Goal: Task Accomplishment & Management: Manage account settings

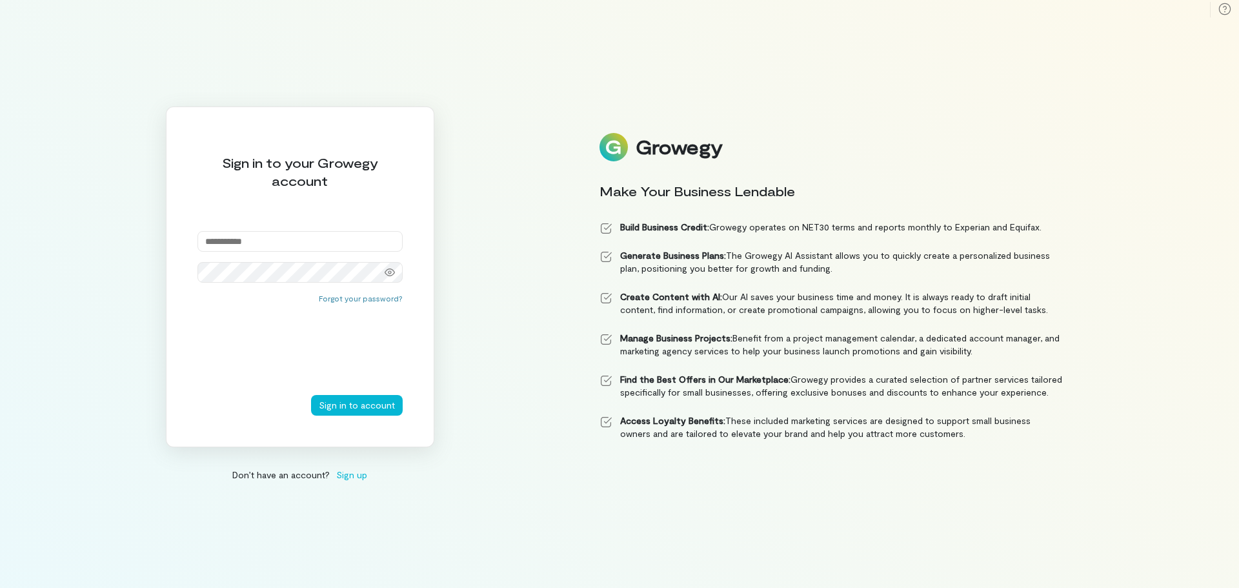
click at [277, 251] on div at bounding box center [300, 257] width 205 height 52
click at [287, 244] on input "email" at bounding box center [300, 241] width 205 height 21
click at [310, 242] on input "email" at bounding box center [300, 241] width 205 height 21
type input "**********"
click at [381, 278] on div at bounding box center [390, 272] width 26 height 18
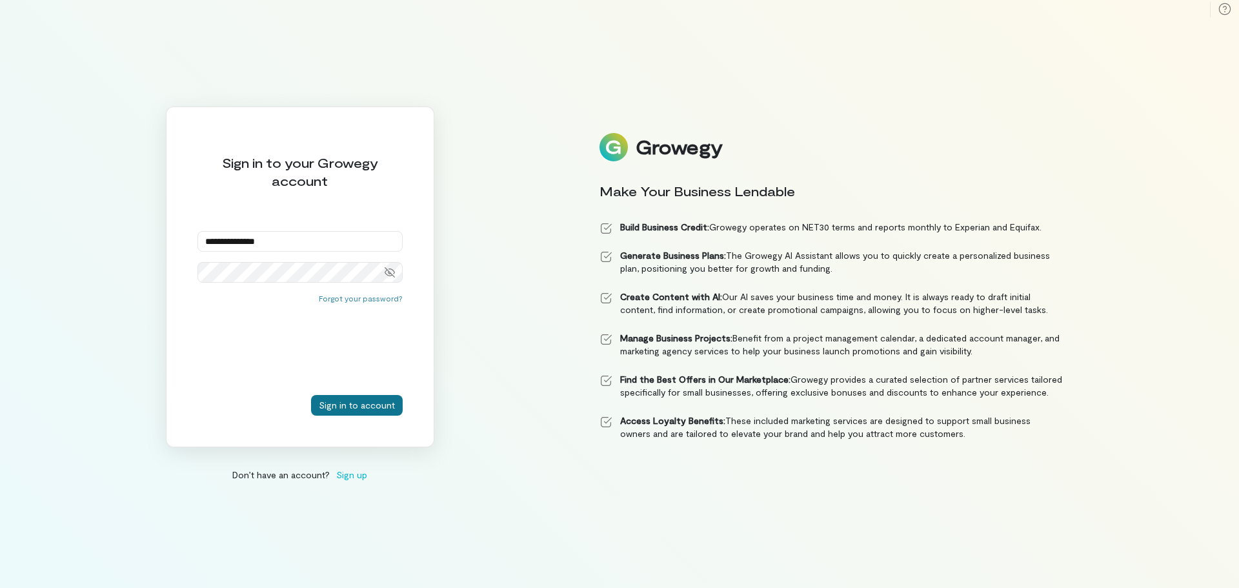
click at [334, 411] on button "Sign in to account" at bounding box center [357, 405] width 92 height 21
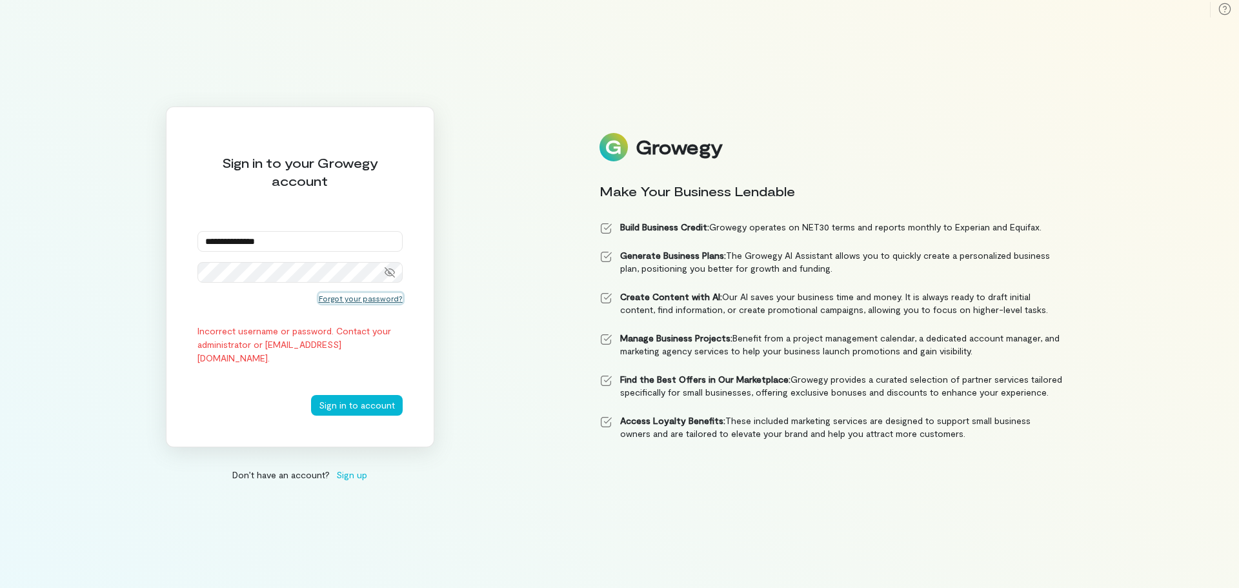
click at [379, 294] on button "Forgot your password?" at bounding box center [361, 298] width 84 height 10
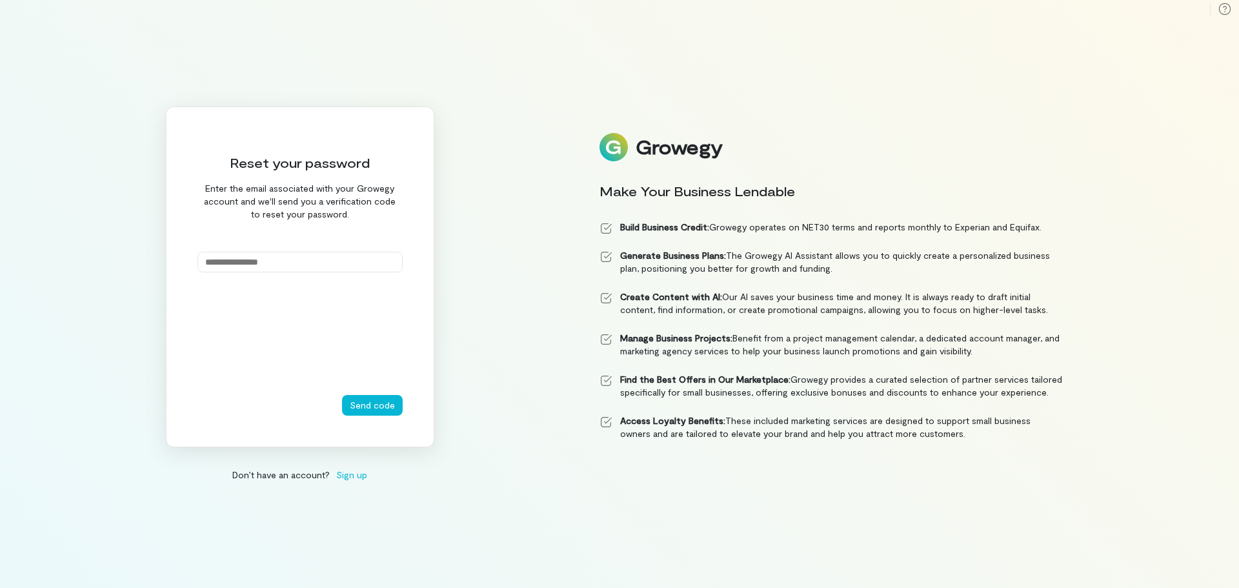
click at [263, 262] on input "email" at bounding box center [300, 262] width 205 height 21
type input "**********"
click at [372, 397] on button "Send code" at bounding box center [372, 405] width 61 height 21
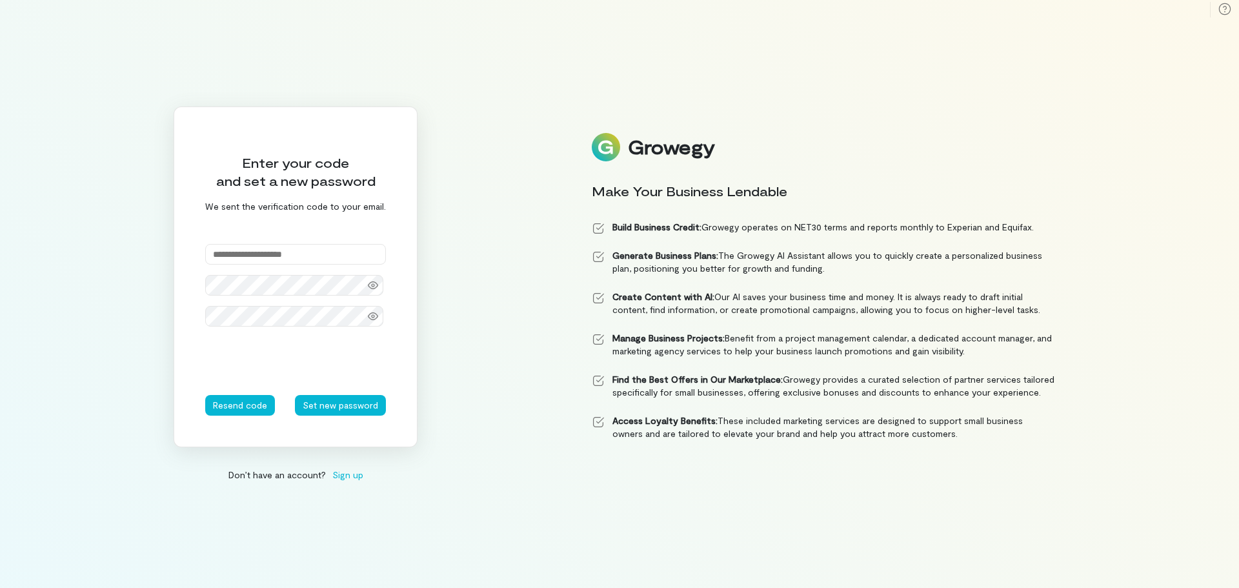
click at [1199, 74] on div "Enter your code and set a new password We sent the verification code to your em…" at bounding box center [619, 294] width 1239 height 588
drag, startPoint x: 258, startPoint y: 261, endPoint x: 262, endPoint y: 256, distance: 7.4
click at [258, 261] on input "text" at bounding box center [295, 254] width 181 height 21
paste input "******"
type input "******"
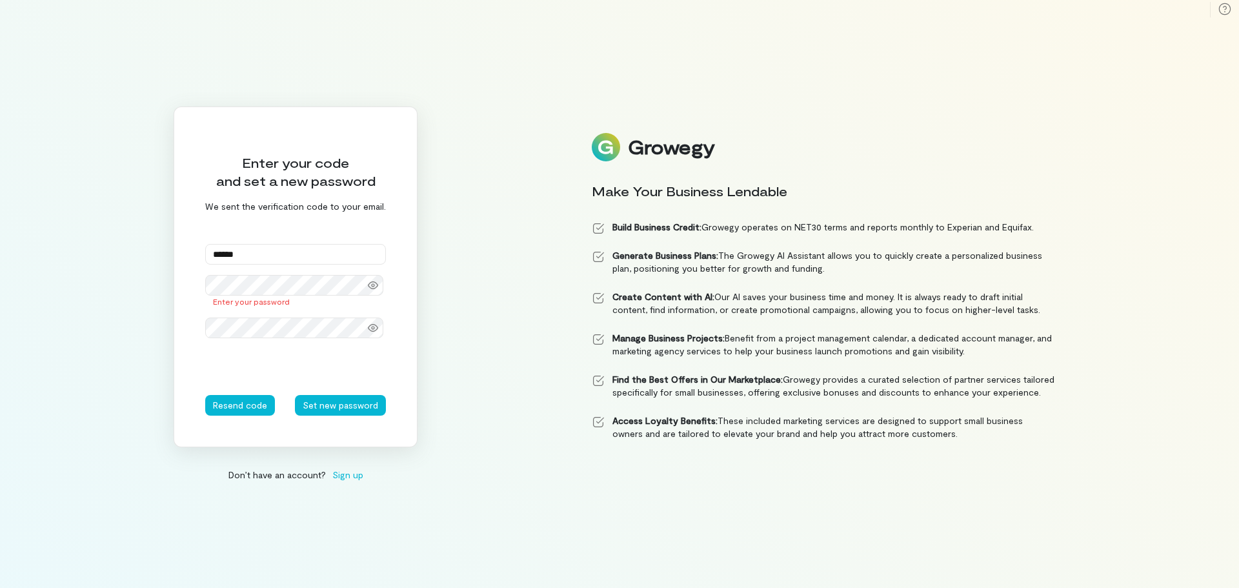
click at [451, 173] on div "Enter your code and set a new password We sent the verification code to your em…" at bounding box center [619, 294] width 1239 height 588
click at [368, 287] on icon at bounding box center [373, 285] width 10 height 8
click at [141, 282] on div "Enter your code and set a new password We sent the verification code to your em…" at bounding box center [619, 294] width 1239 height 588
click at [334, 405] on button "Set new password" at bounding box center [340, 405] width 91 height 21
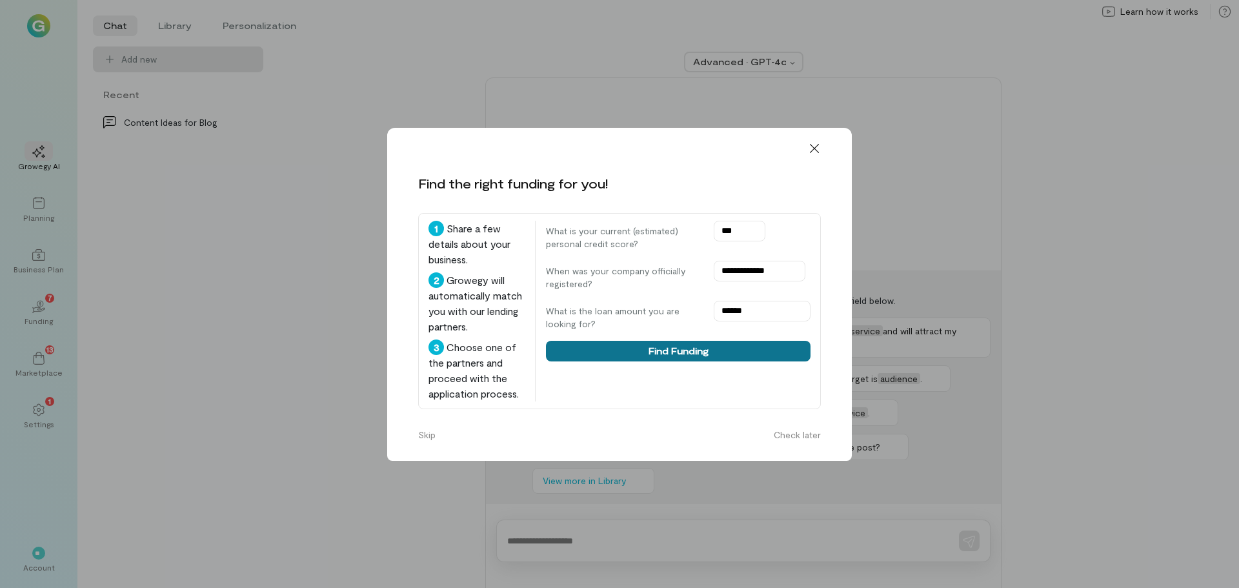
click at [726, 346] on button "Find Funding" at bounding box center [678, 351] width 265 height 21
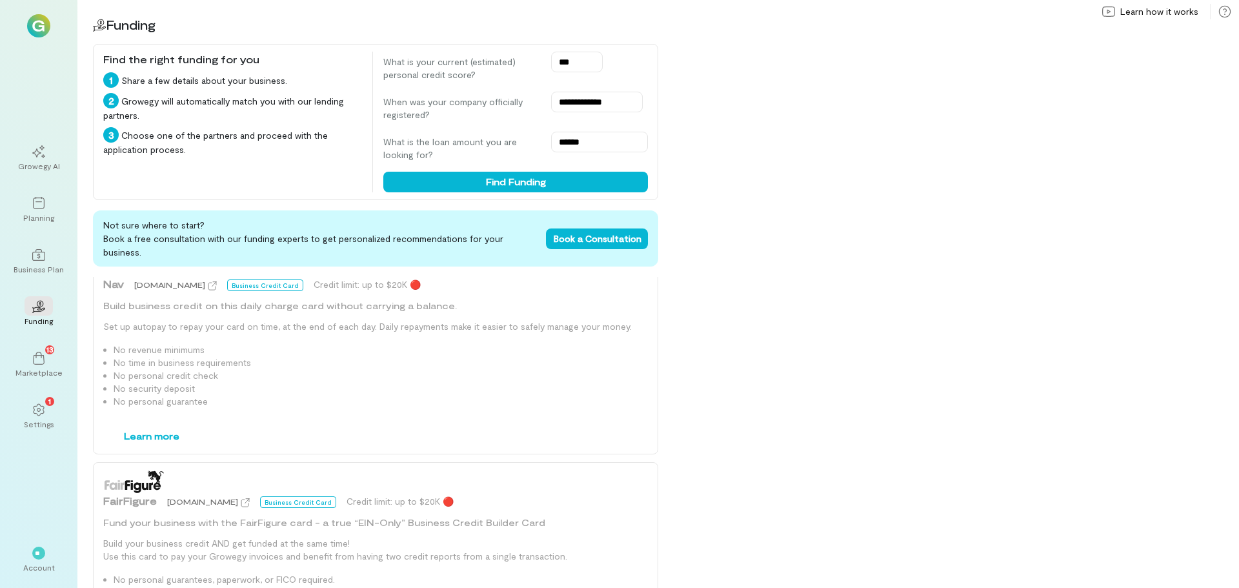
scroll to position [1134, 0]
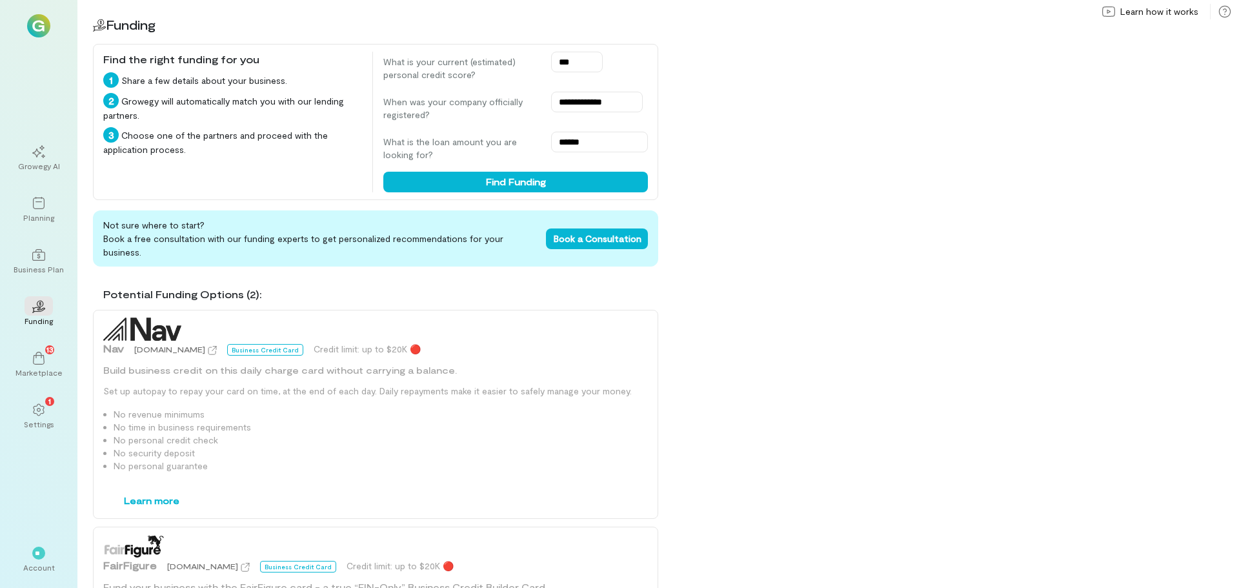
click at [233, 344] on div "Business Credit Card" at bounding box center [265, 350] width 76 height 12
click at [44, 423] on div "Settings" at bounding box center [39, 424] width 30 height 10
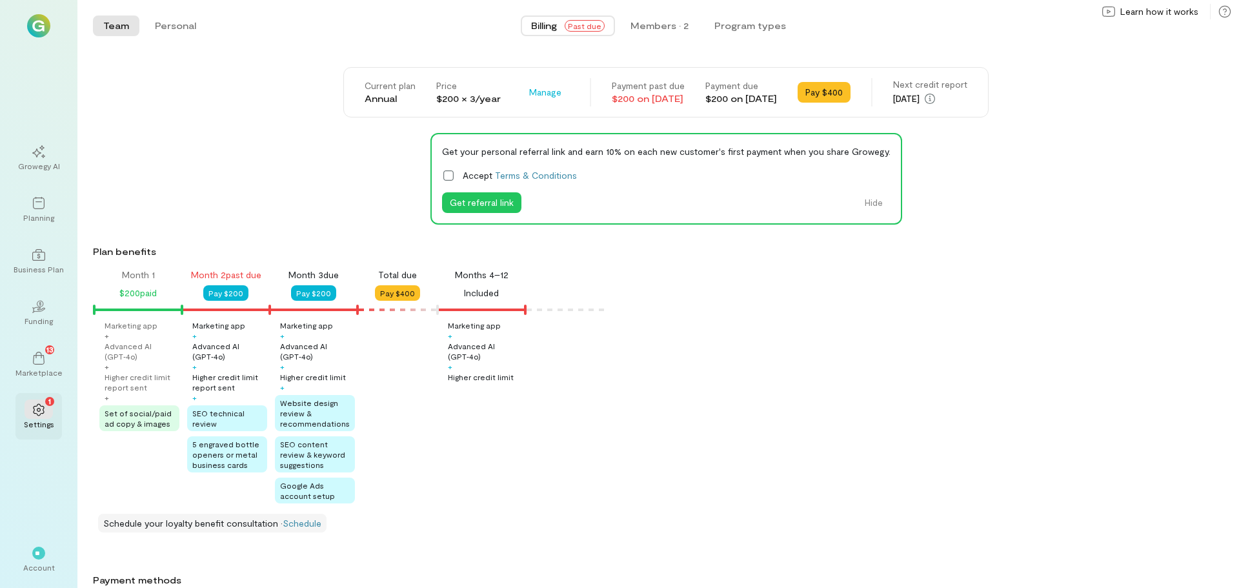
click at [34, 403] on div "1" at bounding box center [39, 409] width 28 height 19
click at [529, 92] on span "Manage" at bounding box center [545, 92] width 32 height 13
click at [536, 121] on div "Current plan Annual Price $200 × 3/year Manage Cancel plan Payment past due $20…" at bounding box center [666, 537] width 1146 height 941
click at [529, 90] on span "Manage" at bounding box center [545, 92] width 32 height 13
click at [525, 112] on link "Cancel plan" at bounding box center [573, 120] width 97 height 26
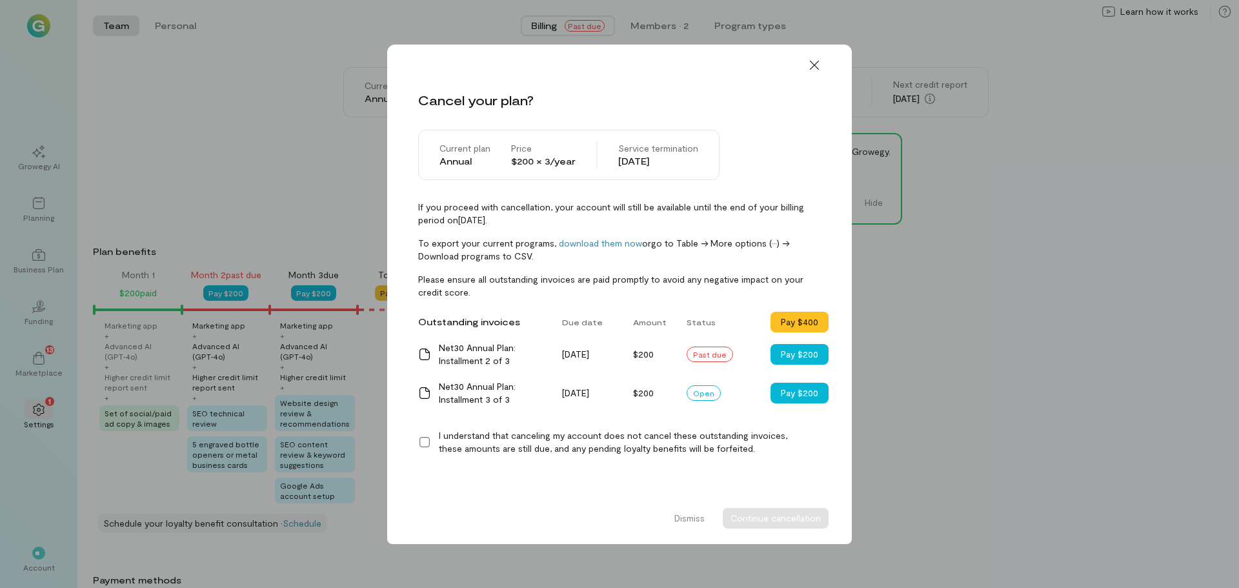
click at [811, 51] on div at bounding box center [619, 60] width 465 height 31
click at [813, 64] on icon at bounding box center [814, 64] width 9 height 9
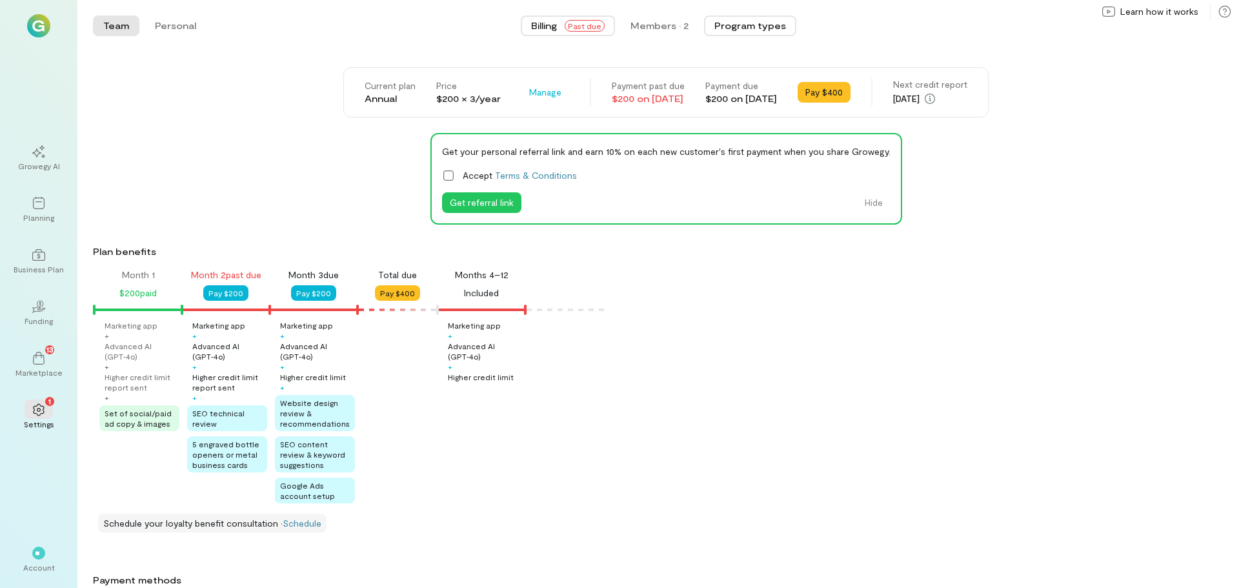
click at [753, 28] on button "Program types" at bounding box center [750, 25] width 92 height 21
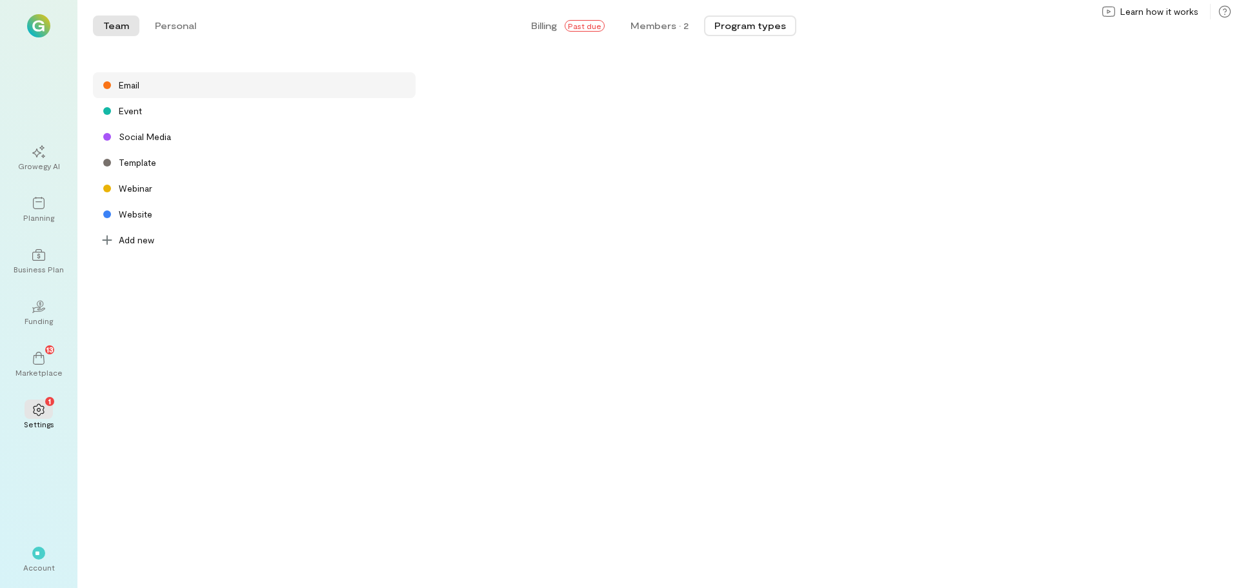
click at [125, 89] on div "Email" at bounding box center [129, 85] width 21 height 13
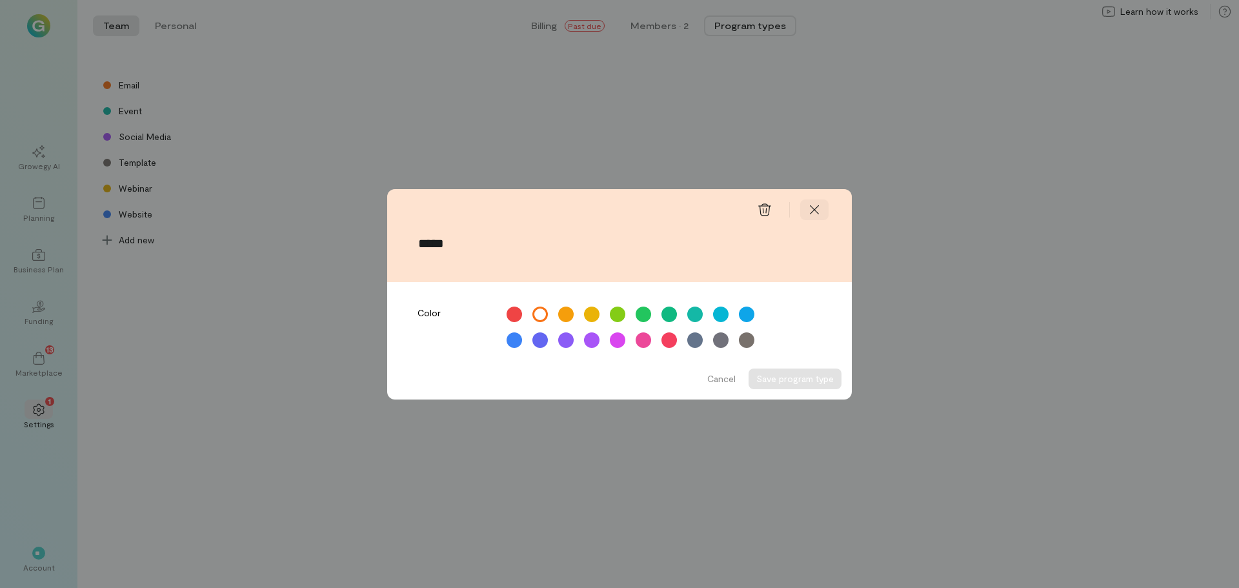
click at [811, 210] on icon at bounding box center [814, 209] width 13 height 13
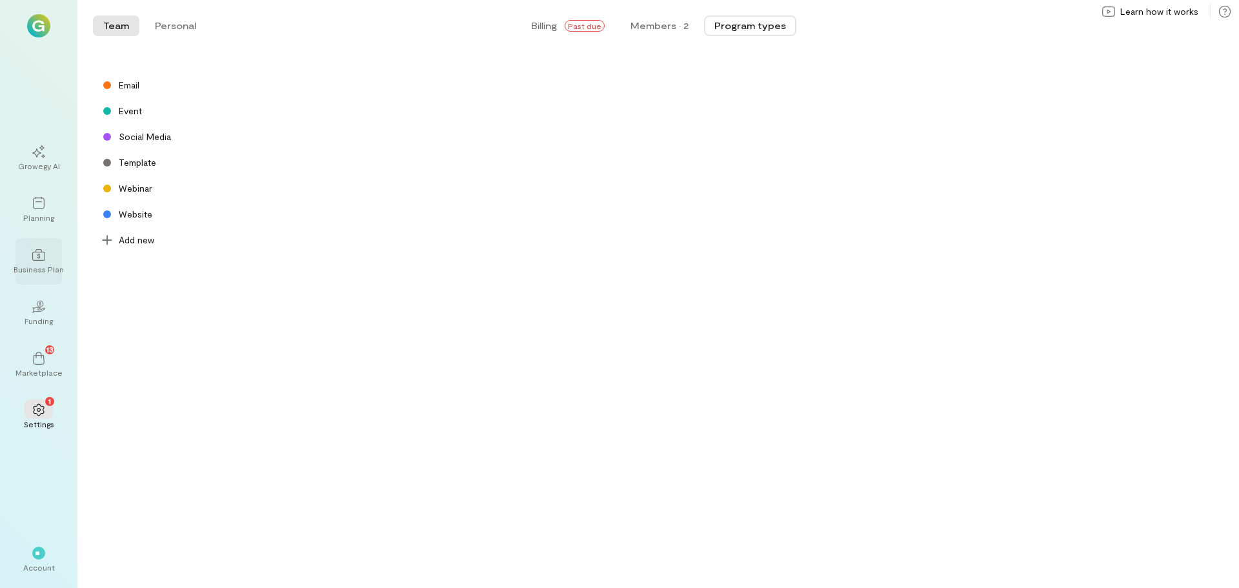
click at [39, 256] on icon at bounding box center [38, 255] width 13 height 12
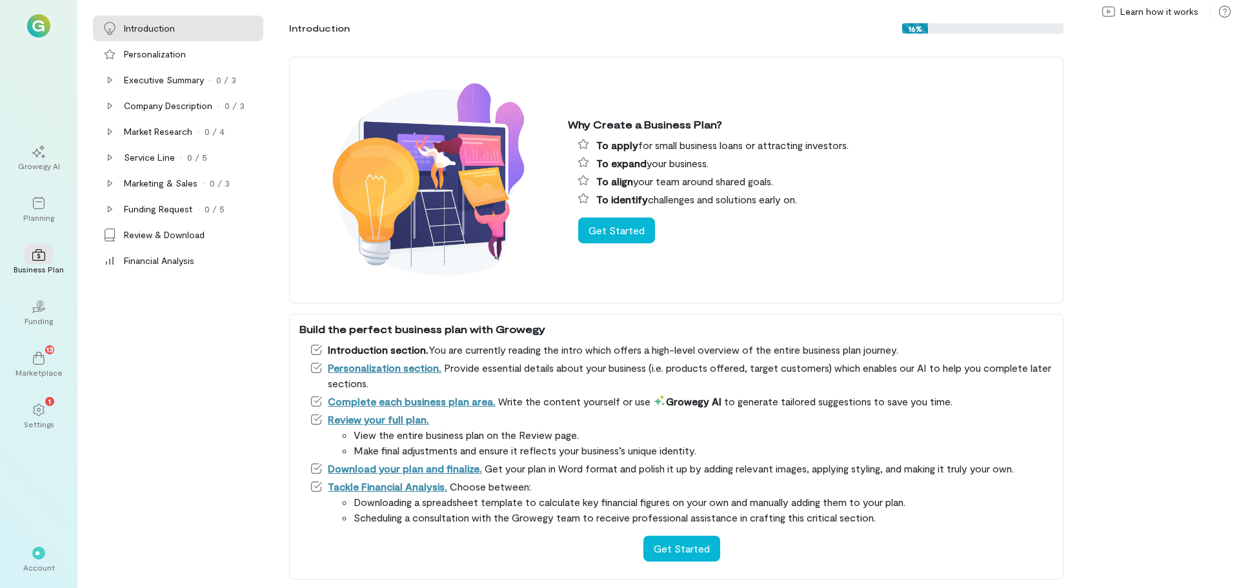
scroll to position [7, 0]
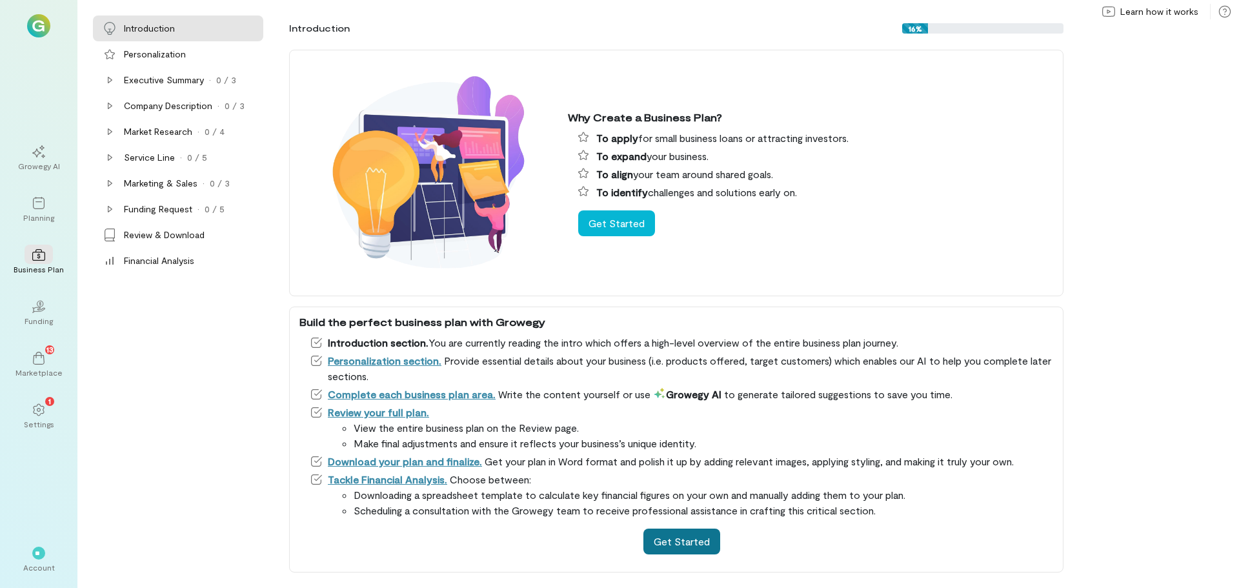
click at [695, 553] on button "Get Started" at bounding box center [682, 542] width 77 height 26
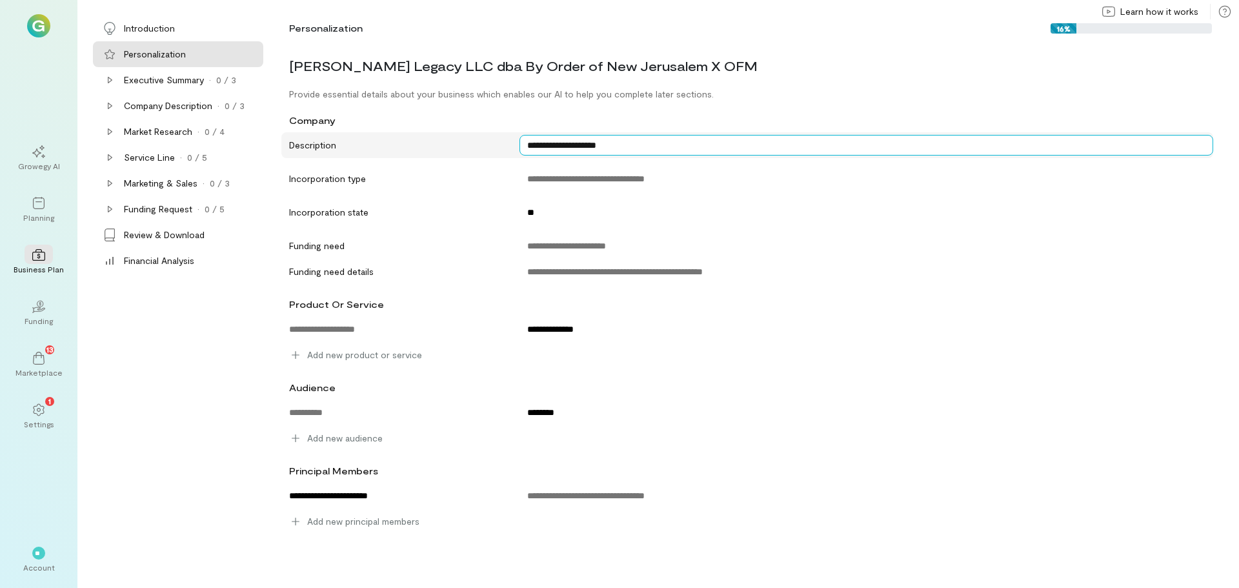
click at [577, 147] on textarea "**********" at bounding box center [867, 145] width 694 height 21
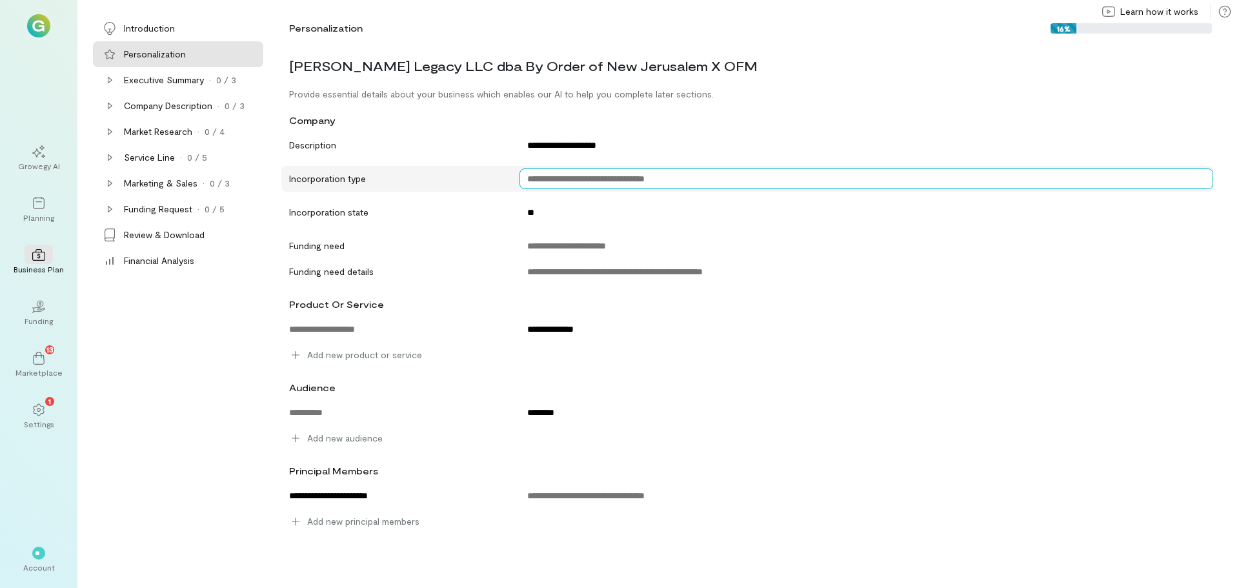
click at [560, 175] on textarea at bounding box center [867, 178] width 694 height 21
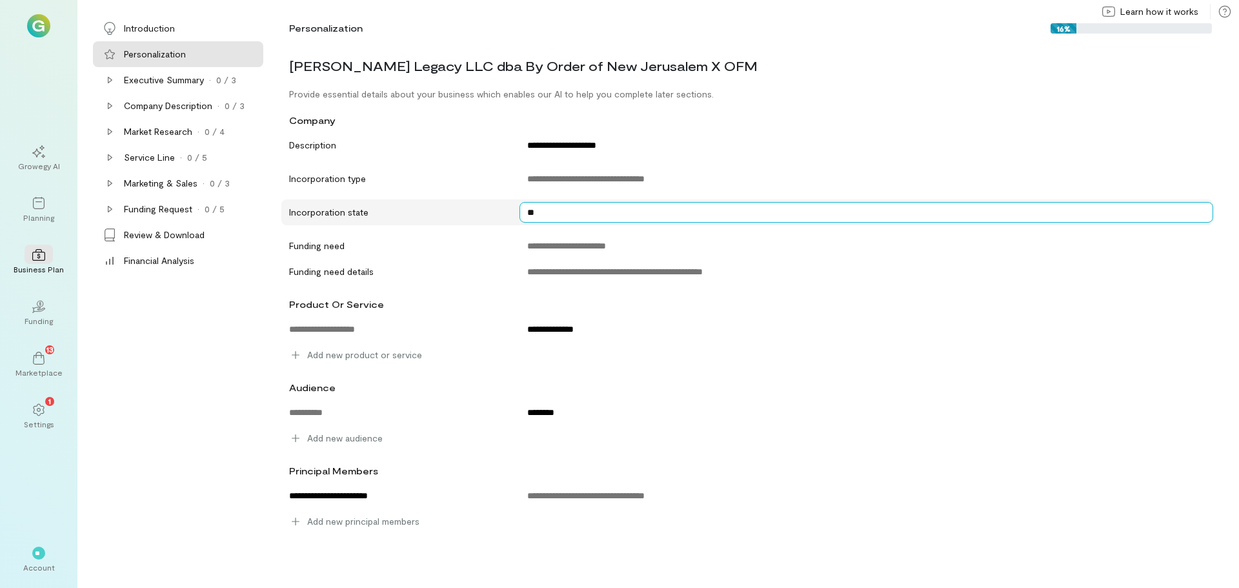
click at [546, 205] on textarea "**" at bounding box center [867, 212] width 694 height 21
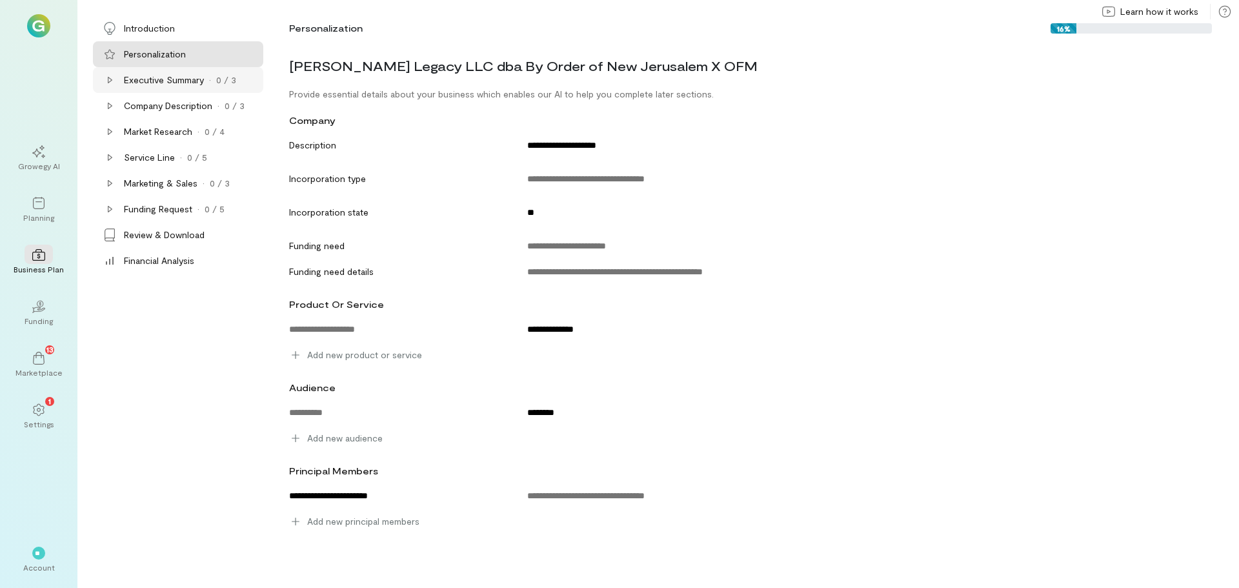
click at [148, 80] on div "Executive Summary" at bounding box center [164, 80] width 80 height 13
click at [50, 314] on div "02" at bounding box center [39, 305] width 28 height 19
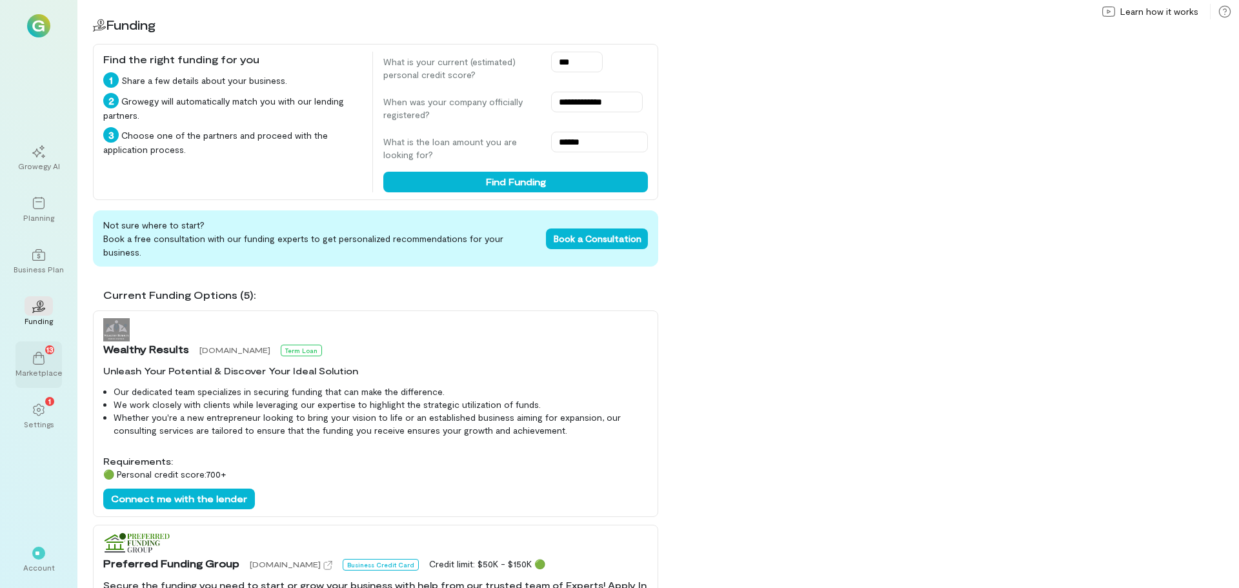
click at [38, 365] on div "13" at bounding box center [39, 357] width 28 height 19
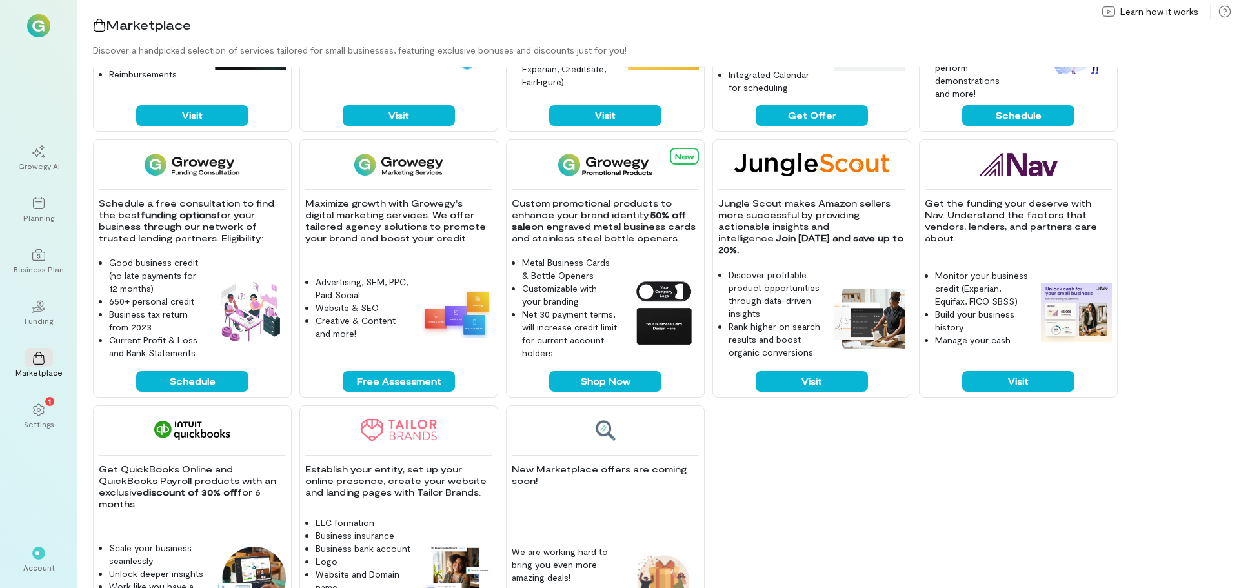
scroll to position [258, 0]
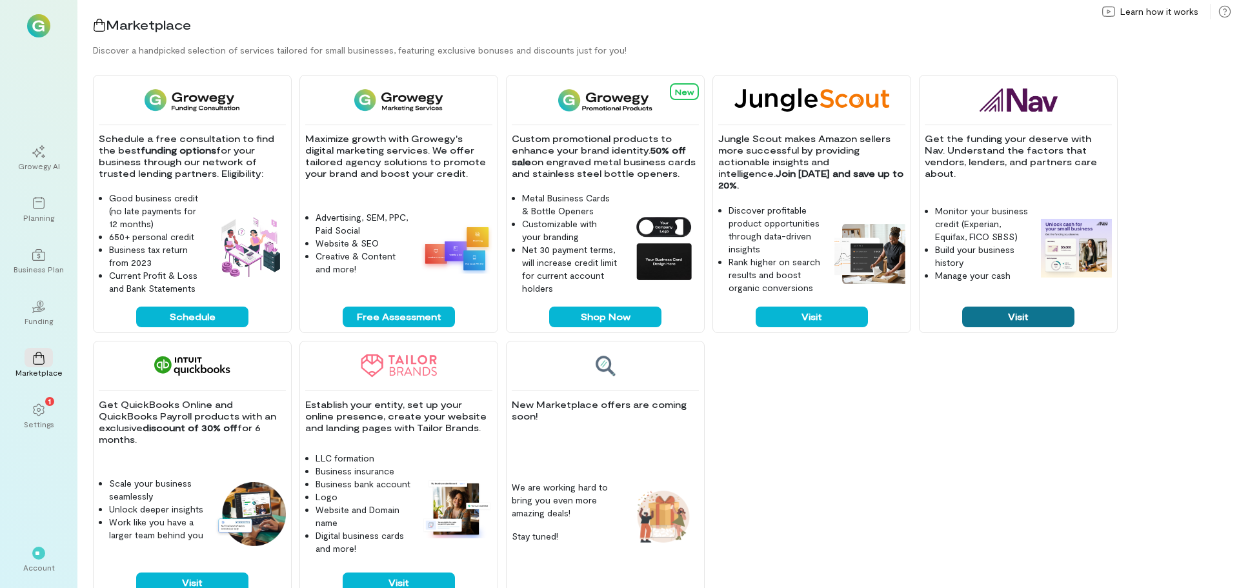
click at [1032, 316] on button "Visit" at bounding box center [1018, 317] width 112 height 21
